Goal: Task Accomplishment & Management: Use online tool/utility

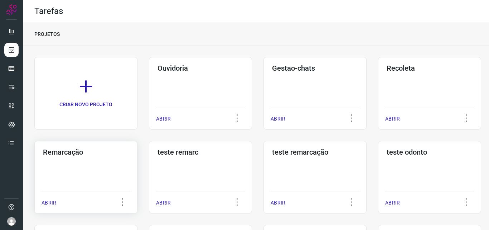
click at [75, 169] on div "Remarcação ABRIR" at bounding box center [85, 177] width 103 height 72
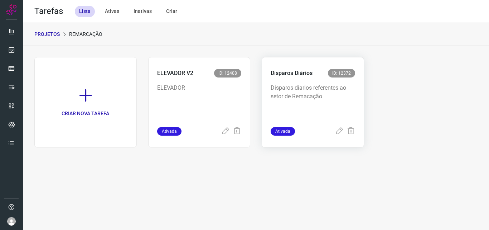
click at [317, 90] on p "Disparos diarios referentes ao setor de Remacação" at bounding box center [313, 101] width 85 height 36
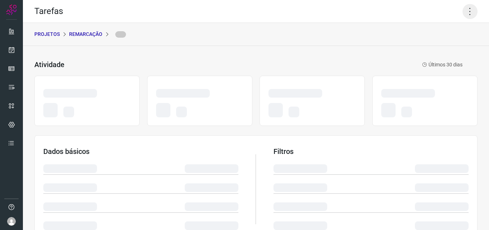
click at [465, 5] on icon at bounding box center [470, 11] width 15 height 15
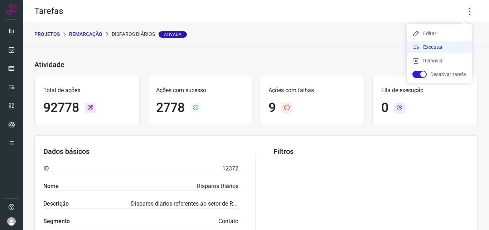
click at [443, 46] on li "Executar" at bounding box center [439, 46] width 65 height 11
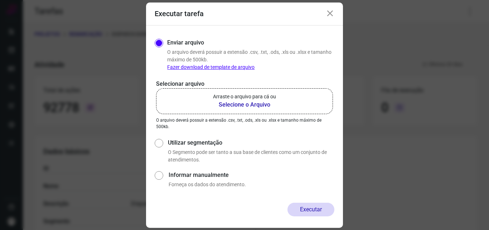
click at [247, 104] on b "Selecione o Arquivo" at bounding box center [244, 104] width 63 height 9
click at [0, 0] on input "Arraste o arquivo para cá ou Selecione o Arquivo" at bounding box center [0, 0] width 0 height 0
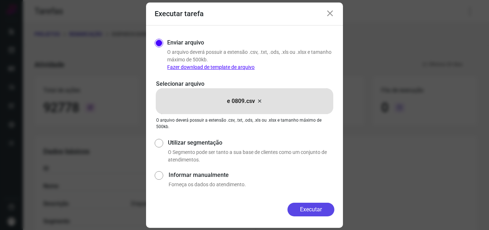
click at [317, 212] on button "Executar" at bounding box center [311, 209] width 47 height 14
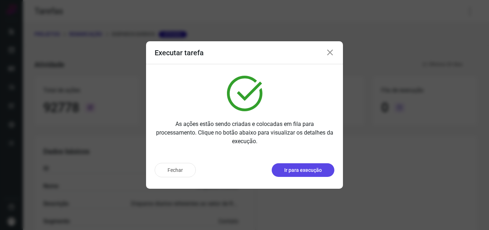
click at [305, 170] on p "Ir para execução" at bounding box center [303, 170] width 38 height 8
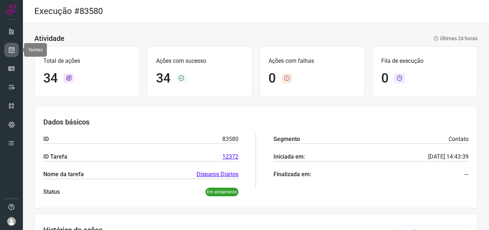
click at [12, 51] on icon at bounding box center [12, 49] width 8 height 7
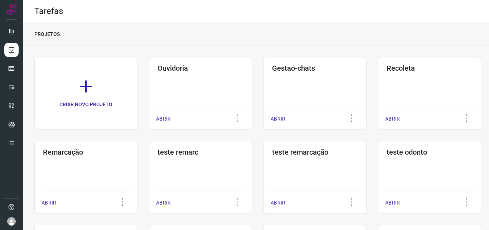
click at [100, 164] on div "Remarcação ABRIR" at bounding box center [85, 177] width 103 height 72
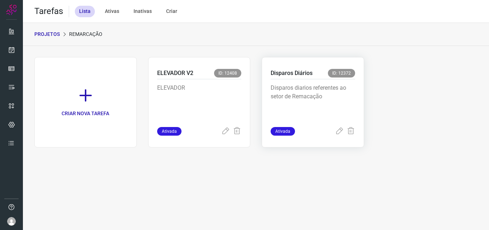
click at [307, 99] on p "Disparos diarios referentes ao setor de Remacação" at bounding box center [313, 101] width 85 height 36
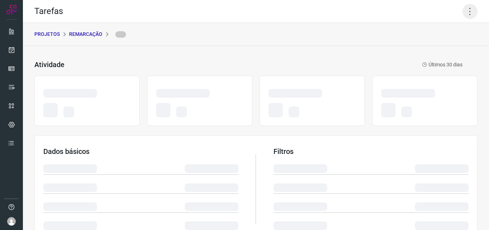
click at [467, 10] on icon at bounding box center [470, 11] width 15 height 15
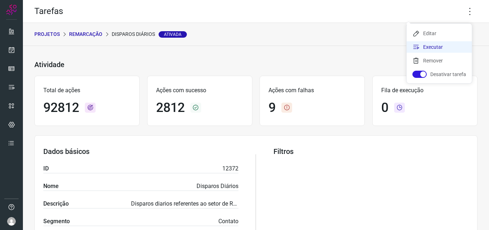
click at [447, 46] on li "Executar" at bounding box center [439, 46] width 65 height 11
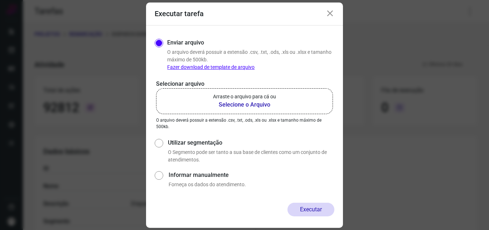
click at [294, 104] on label "Arraste o arquivo para cá ou Selecione o Arquivo" at bounding box center [244, 101] width 177 height 26
click at [0, 0] on input "Arraste o arquivo para cá ou Selecione o Arquivo" at bounding box center [0, 0] width 0 height 0
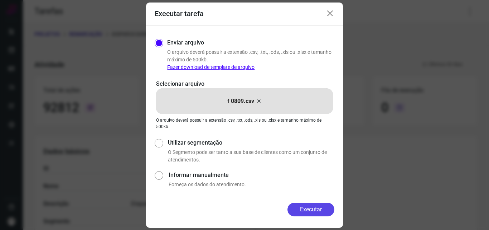
click at [311, 211] on button "Executar" at bounding box center [311, 209] width 47 height 14
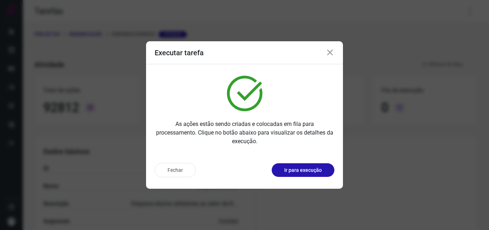
click at [306, 172] on p "Ir para execução" at bounding box center [303, 170] width 38 height 8
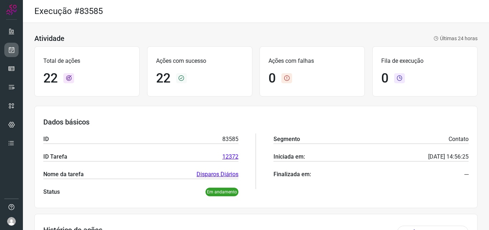
click at [14, 47] on icon at bounding box center [12, 49] width 8 height 7
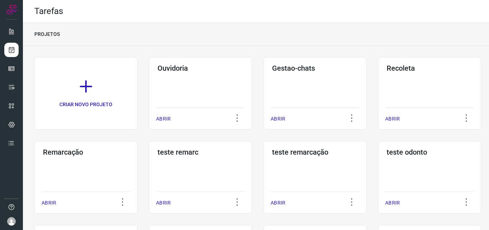
click at [120, 162] on div "Remarcação ABRIR" at bounding box center [85, 177] width 103 height 72
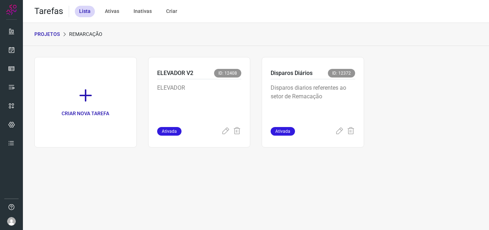
click at [319, 114] on p "Disparos diarios referentes ao setor de Remacação" at bounding box center [313, 101] width 85 height 36
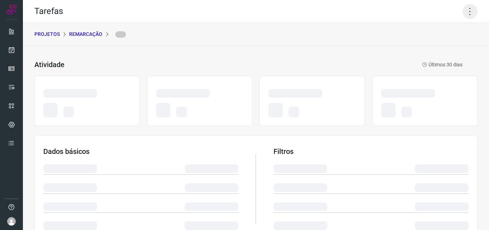
click at [463, 7] on icon at bounding box center [470, 11] width 15 height 15
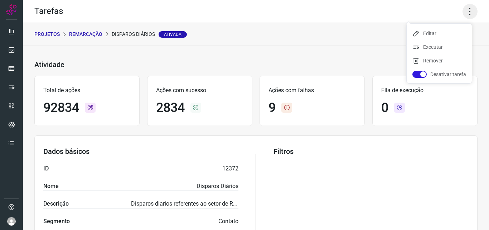
click at [467, 10] on icon at bounding box center [470, 11] width 15 height 15
click at [468, 13] on icon at bounding box center [470, 11] width 15 height 15
click at [442, 53] on ul "Editar Executar Remover Desativar tarefa" at bounding box center [439, 53] width 65 height 59
click at [445, 47] on li "Executar" at bounding box center [439, 46] width 65 height 11
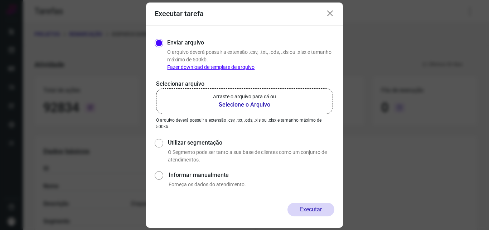
click at [246, 99] on p "Arraste o arquivo para cá ou" at bounding box center [244, 97] width 63 height 8
click at [0, 0] on input "Arraste o arquivo para cá ou Selecione o Arquivo" at bounding box center [0, 0] width 0 height 0
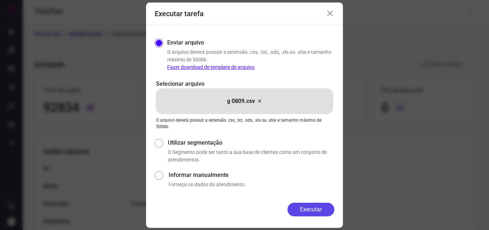
click at [297, 208] on button "Executar" at bounding box center [311, 209] width 47 height 14
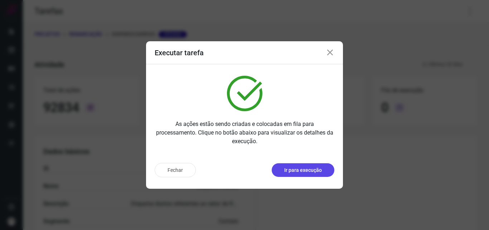
click at [287, 163] on button "Ir para execução" at bounding box center [303, 170] width 63 height 14
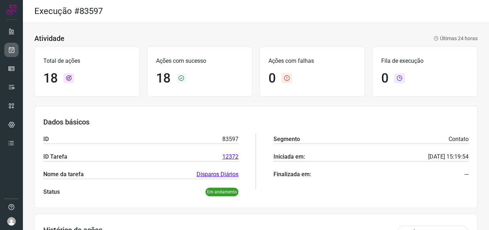
click at [15, 52] on link at bounding box center [11, 50] width 14 height 14
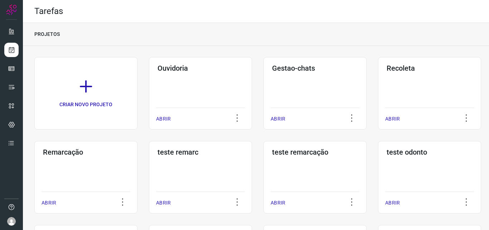
click at [97, 178] on div "Remarcação ABRIR" at bounding box center [85, 177] width 103 height 72
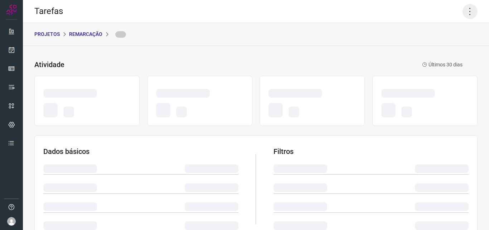
click at [463, 13] on icon at bounding box center [470, 11] width 15 height 15
click at [463, 10] on icon at bounding box center [470, 11] width 15 height 15
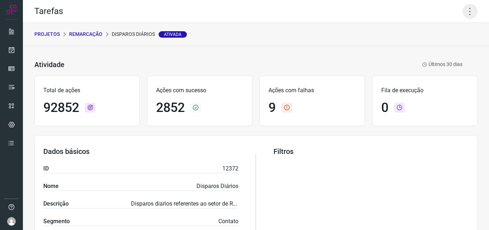
click at [463, 11] on icon at bounding box center [470, 11] width 15 height 15
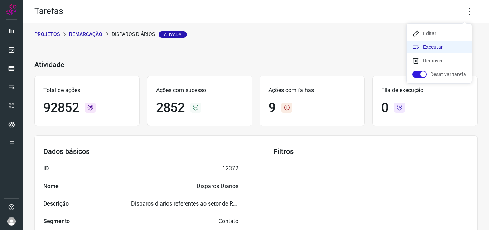
click at [439, 48] on li "Executar" at bounding box center [439, 46] width 65 height 11
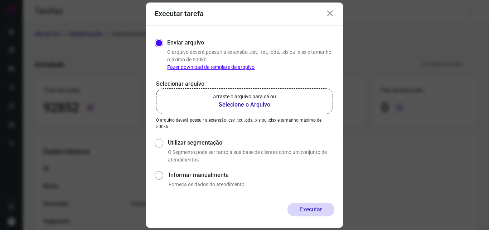
click at [242, 97] on p "Arraste o arquivo para cá ou" at bounding box center [244, 97] width 63 height 8
click at [0, 0] on input "Arraste o arquivo para cá ou Selecione o Arquivo" at bounding box center [0, 0] width 0 height 0
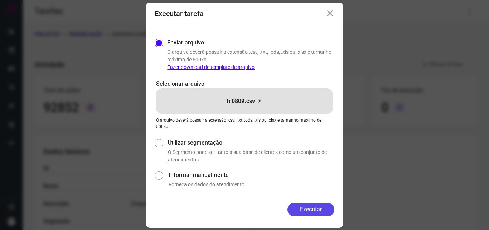
click at [304, 203] on button "Executar" at bounding box center [311, 209] width 47 height 14
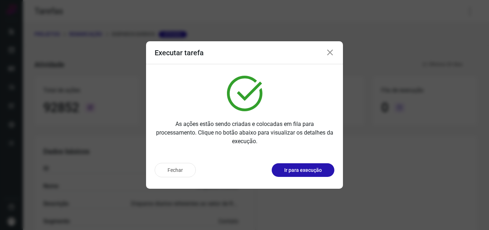
click at [305, 165] on button "Ir para execução" at bounding box center [303, 170] width 63 height 14
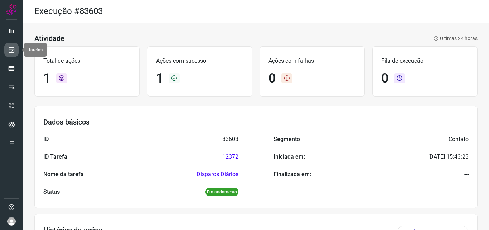
click at [13, 48] on icon at bounding box center [12, 49] width 8 height 7
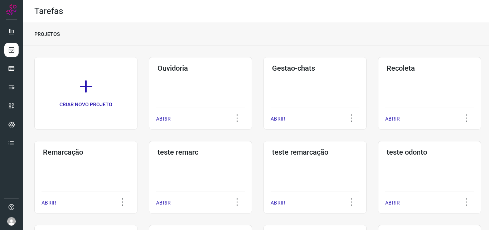
click at [106, 159] on div "Remarcação ABRIR" at bounding box center [85, 177] width 103 height 72
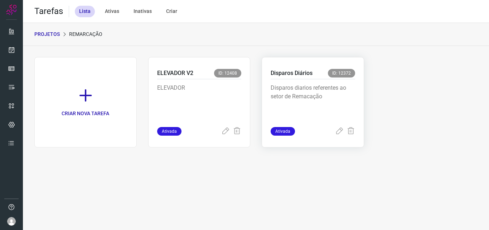
click at [307, 89] on p "Disparos diarios referentes ao setor de Remacação" at bounding box center [313, 101] width 85 height 36
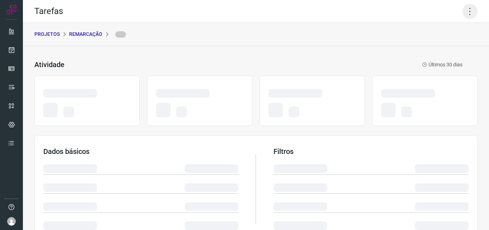
click at [469, 10] on icon at bounding box center [470, 11] width 15 height 15
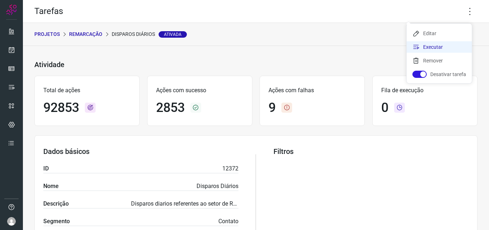
click at [436, 47] on li "Executar" at bounding box center [439, 46] width 65 height 11
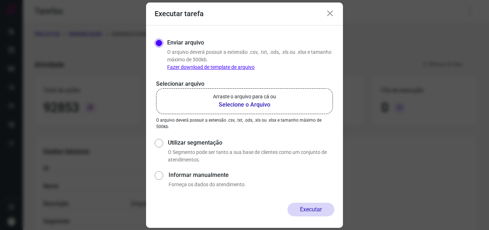
click at [251, 94] on p "Arraste o arquivo para cá ou" at bounding box center [244, 97] width 63 height 8
click at [0, 0] on input "Arraste o arquivo para cá ou Selecione o Arquivo" at bounding box center [0, 0] width 0 height 0
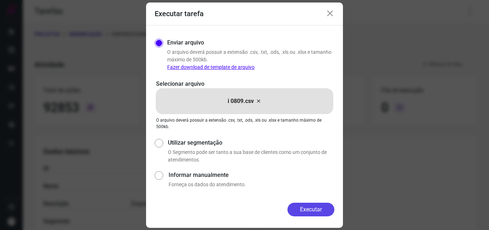
click at [312, 207] on button "Executar" at bounding box center [311, 209] width 47 height 14
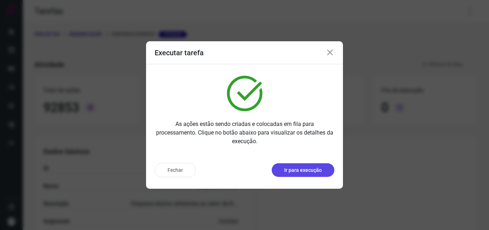
click at [310, 168] on p "Ir para execução" at bounding box center [303, 170] width 38 height 8
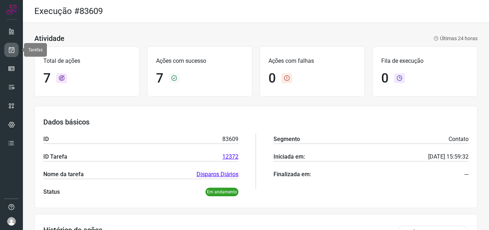
click at [8, 52] on icon at bounding box center [12, 49] width 8 height 7
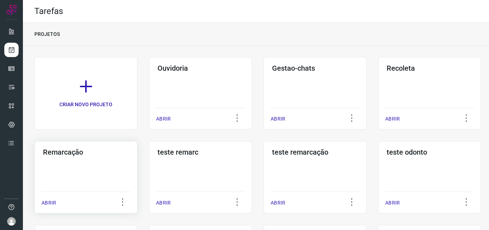
click at [115, 172] on div "Remarcação ABRIR" at bounding box center [85, 177] width 103 height 72
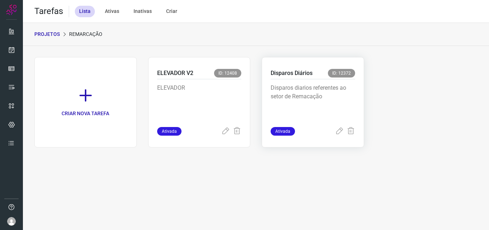
click at [314, 86] on p "Disparos diarios referentes ao setor de Remacação" at bounding box center [313, 101] width 85 height 36
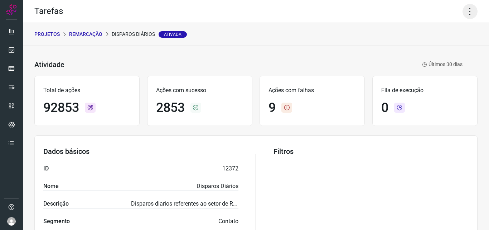
click at [463, 10] on icon at bounding box center [470, 11] width 15 height 15
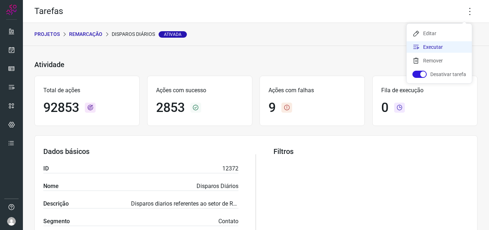
click at [444, 45] on li "Executar" at bounding box center [439, 46] width 65 height 11
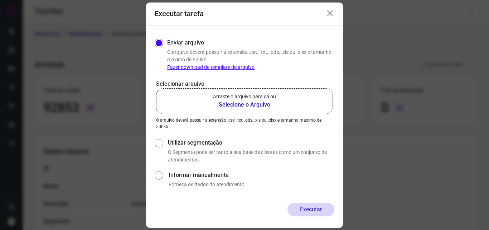
click at [279, 93] on label "Arraste o arquivo para cá ou Selecione o Arquivo" at bounding box center [244, 101] width 177 height 26
click at [0, 0] on input "Arraste o arquivo para cá ou Selecione o Arquivo" at bounding box center [0, 0] width 0 height 0
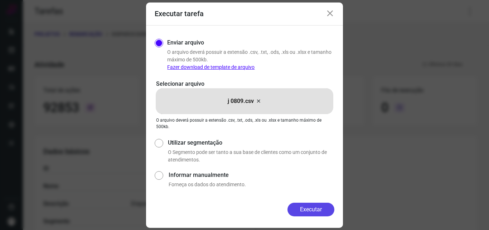
click at [314, 207] on button "Executar" at bounding box center [311, 209] width 47 height 14
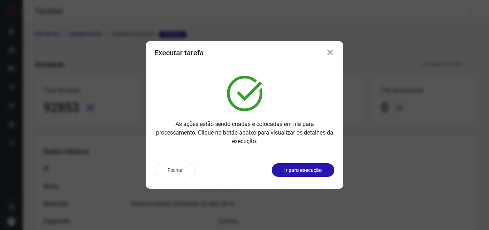
click at [313, 168] on p "Ir para execução" at bounding box center [303, 170] width 38 height 8
